Goal: Find specific page/section: Find specific page/section

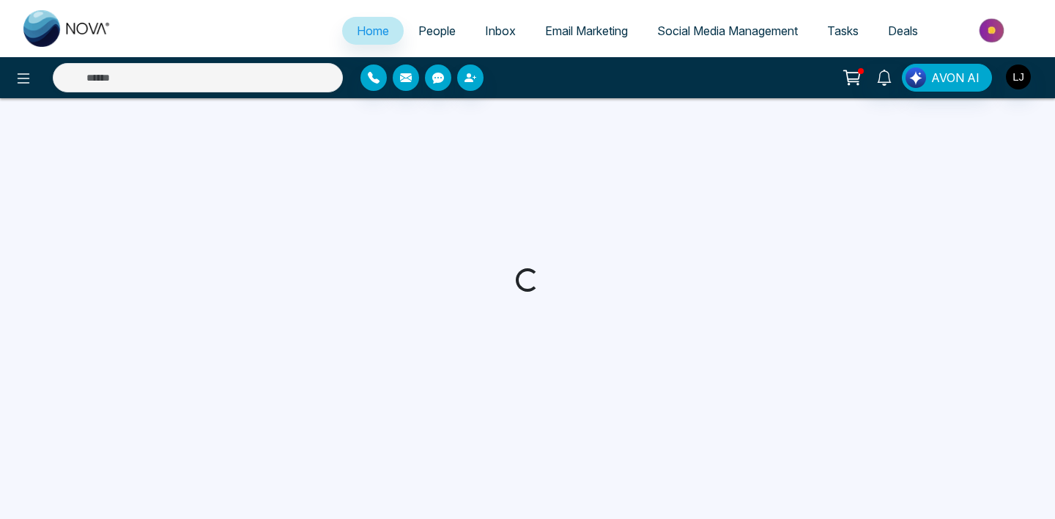
select select "*"
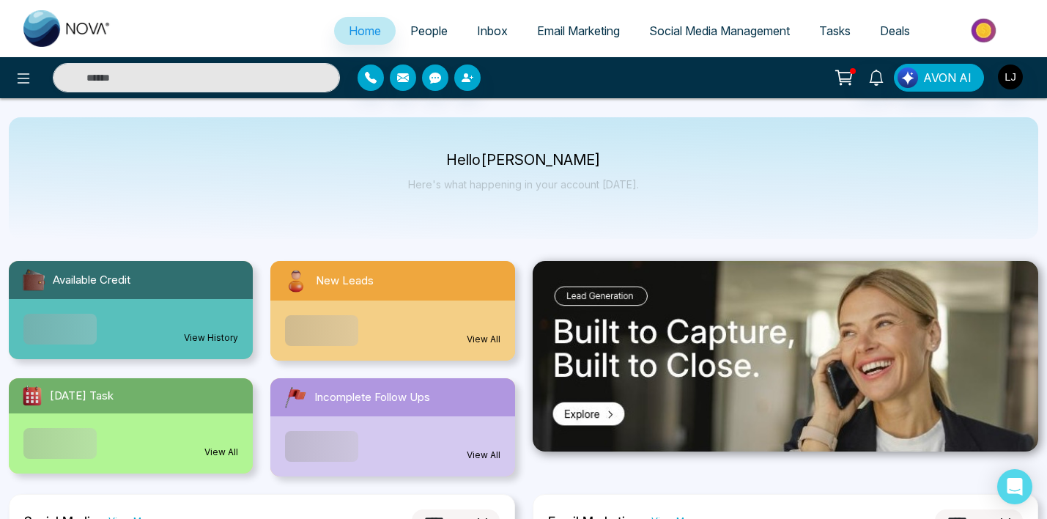
click at [669, 29] on span "Social Media Management" at bounding box center [719, 30] width 141 height 15
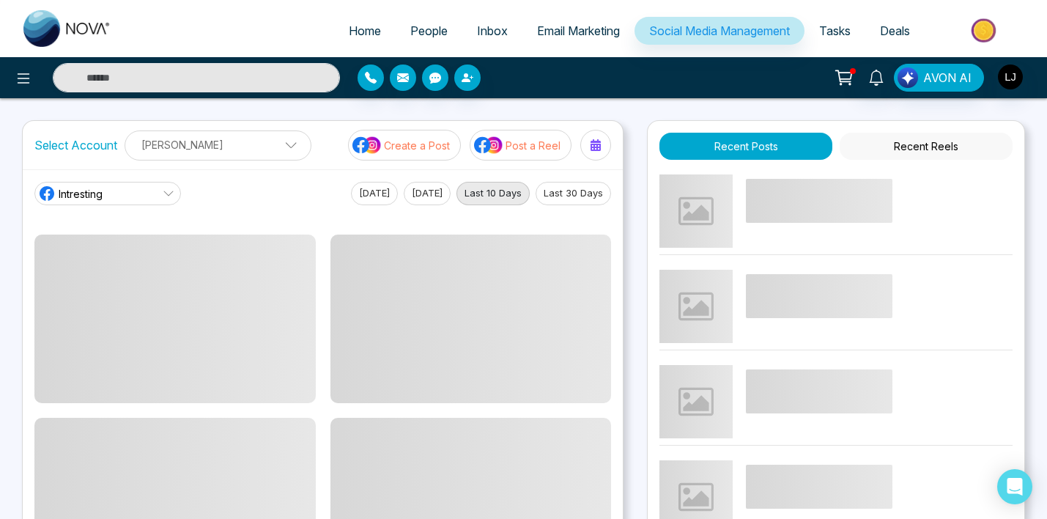
click at [285, 25] on ul "Home People Inbox Email Marketing Social Media Management Tasks Deals" at bounding box center [582, 32] width 912 height 40
click at [264, 143] on p "[PERSON_NAME]" at bounding box center [218, 145] width 168 height 24
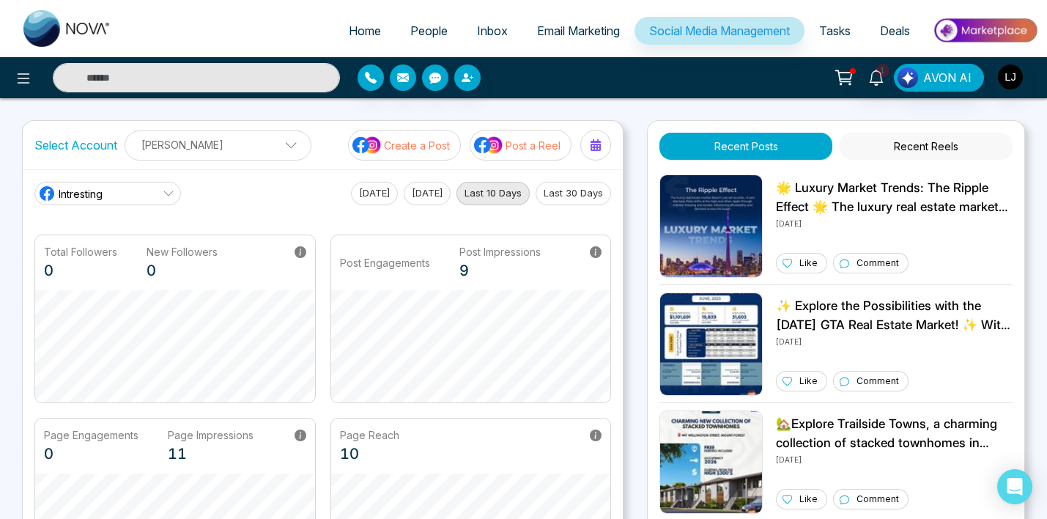
click at [65, 228] on main "Intresting [DATE] [DATE] Last 10 Days Last 30 Days Total Followers 0 New Follow…" at bounding box center [322, 384] width 577 height 405
click at [166, 153] on p "[PERSON_NAME]" at bounding box center [218, 145] width 168 height 24
click at [98, 200] on span "Intresting" at bounding box center [81, 193] width 44 height 15
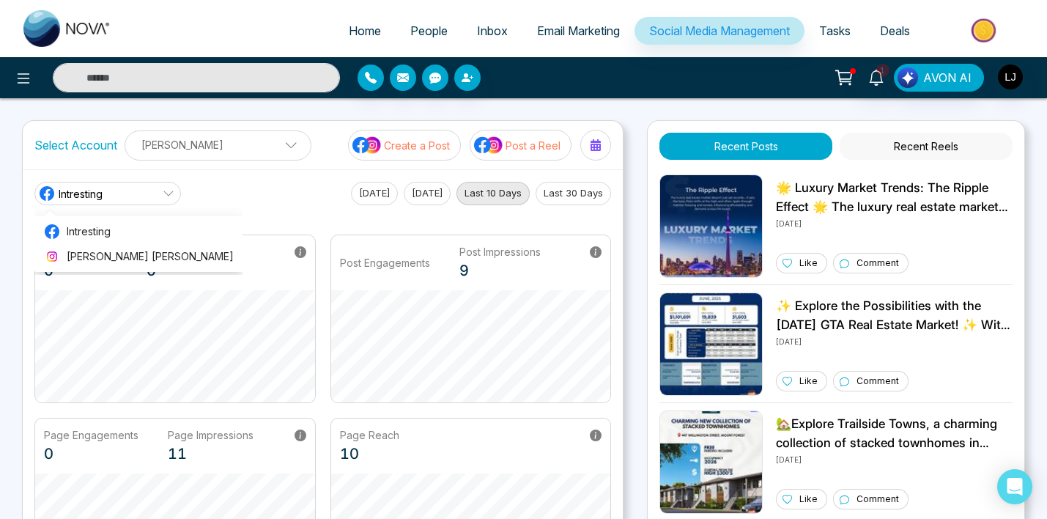
click at [214, 220] on main "Intresting Intresting [PERSON_NAME] [PERSON_NAME] [DATE] [DATE] Last 10 Days La…" at bounding box center [322, 384] width 577 height 405
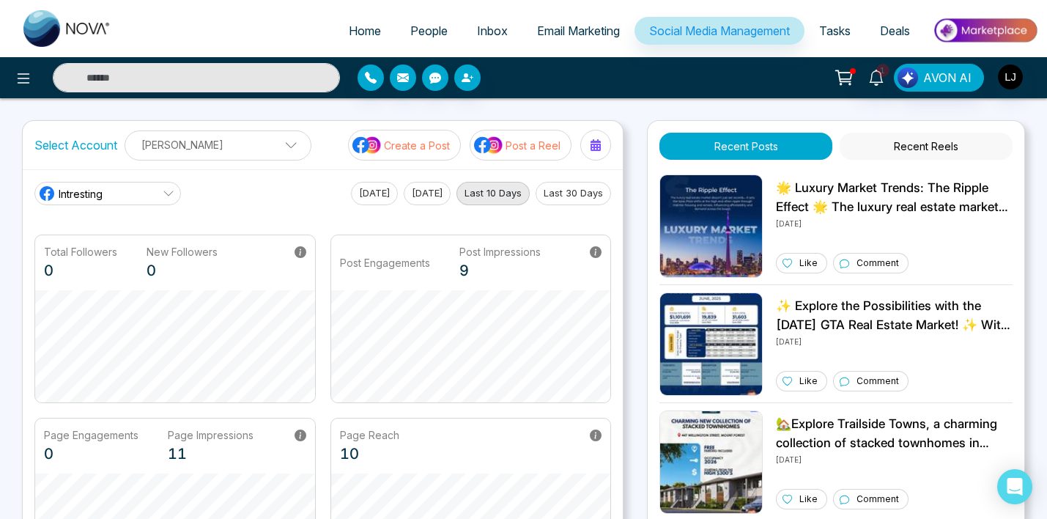
click at [239, 146] on p "[PERSON_NAME]" at bounding box center [218, 145] width 168 height 24
click at [177, 187] on link "Intresting" at bounding box center [107, 193] width 147 height 23
click at [241, 226] on main "Intresting Intresting [PERSON_NAME] [PERSON_NAME] [DATE] [DATE] Last 10 Days La…" at bounding box center [322, 384] width 577 height 405
click at [221, 38] on ul "Home People Inbox Email Marketing Social Media Management Tasks Deals" at bounding box center [582, 32] width 912 height 40
